Goal: Task Accomplishment & Management: Use online tool/utility

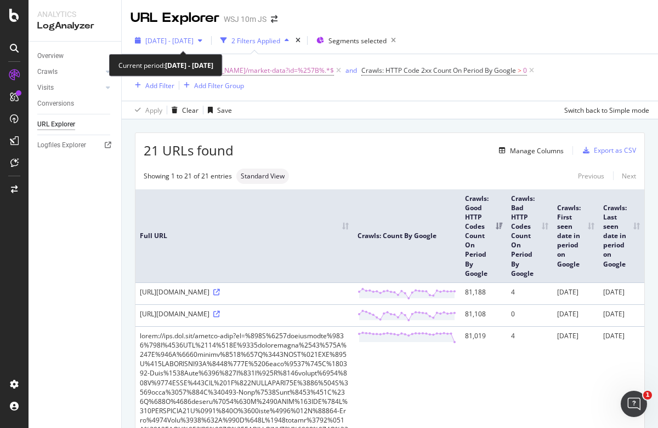
click at [187, 42] on span "[DATE] - [DATE]" at bounding box center [169, 40] width 48 height 9
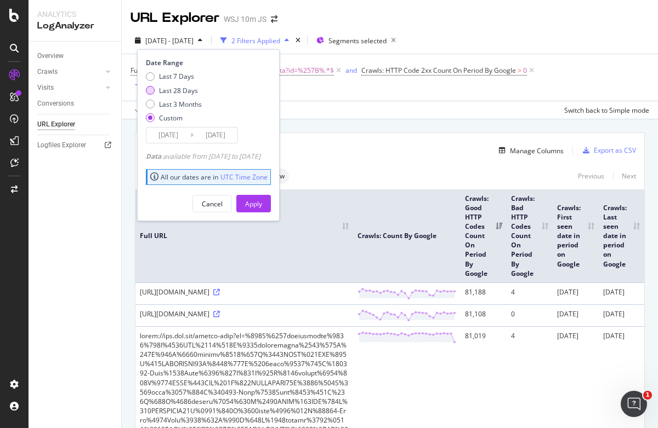
click at [178, 90] on div "Last 28 Days" at bounding box center [178, 90] width 39 height 9
type input "[DATE]"
click at [271, 211] on button "Apply" at bounding box center [253, 204] width 35 height 18
